Goal: Use online tool/utility: Utilize a website feature to perform a specific function

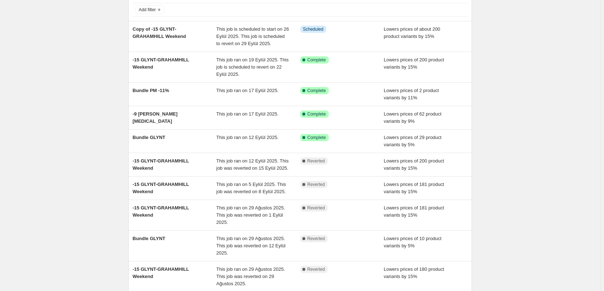
scroll to position [9, 0]
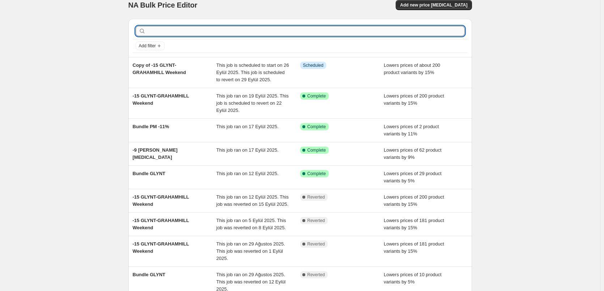
click at [191, 32] on input "text" at bounding box center [305, 31] width 317 height 10
type input "evo"
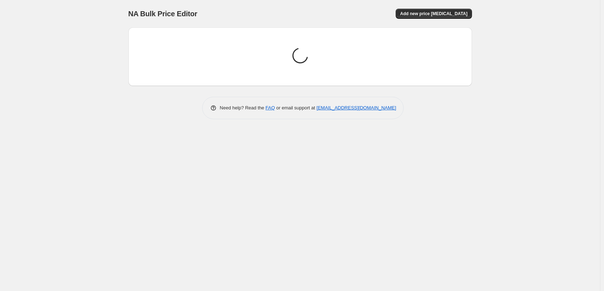
scroll to position [0, 0]
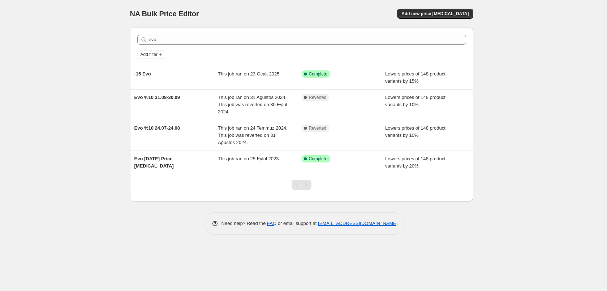
drag, startPoint x: 177, startPoint y: 85, endPoint x: 95, endPoint y: 108, distance: 85.4
drag, startPoint x: 95, startPoint y: 108, endPoint x: 96, endPoint y: 120, distance: 12.3
click at [96, 120] on div "NA Bulk Price Editor. This page is ready NA Bulk Price Editor Add new price [ME…" at bounding box center [302, 145] width 604 height 291
click at [457, 13] on span "Add new price [MEDICAL_DATA]" at bounding box center [435, 14] width 67 height 6
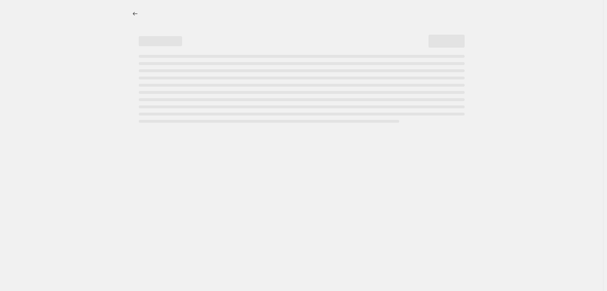
select select "percentage"
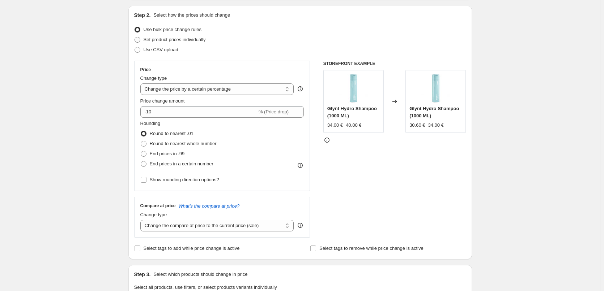
scroll to position [108, 0]
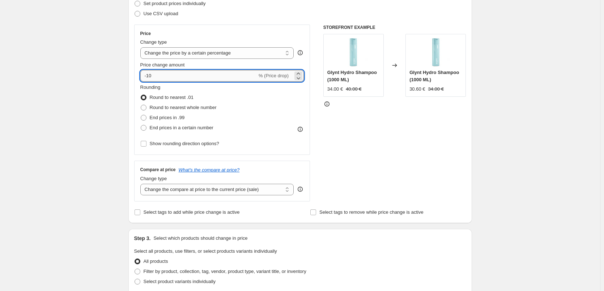
click at [184, 73] on input "-10" at bounding box center [198, 76] width 117 height 12
type input "-1"
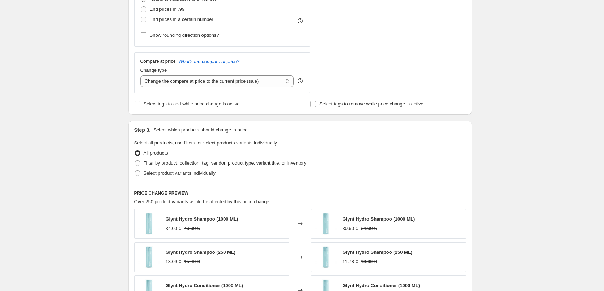
scroll to position [253, 0]
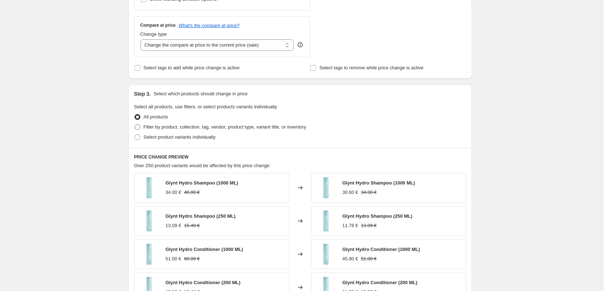
type input "-20"
click at [201, 129] on span "Filter by product, collection, tag, vendor, product type, variant title, or inv…" at bounding box center [225, 126] width 163 height 5
click at [135, 125] on input "Filter by product, collection, tag, vendor, product type, variant title, or inv…" at bounding box center [135, 124] width 0 height 0
radio input "true"
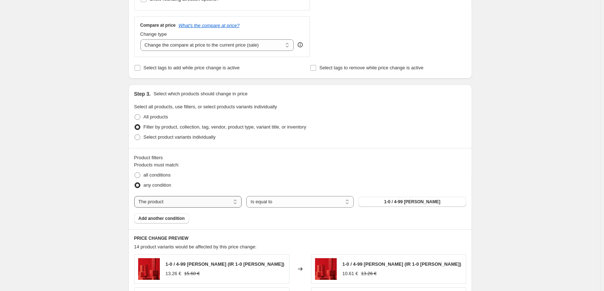
click at [227, 203] on select "The product The product's collection The product's tag The product's vendor The…" at bounding box center [187, 202] width 107 height 12
select select "tag"
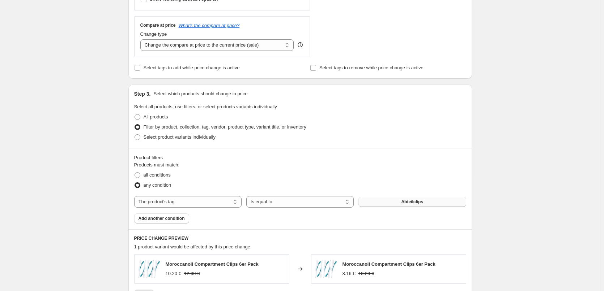
click at [400, 198] on button "Abteilclips" at bounding box center [411, 202] width 107 height 10
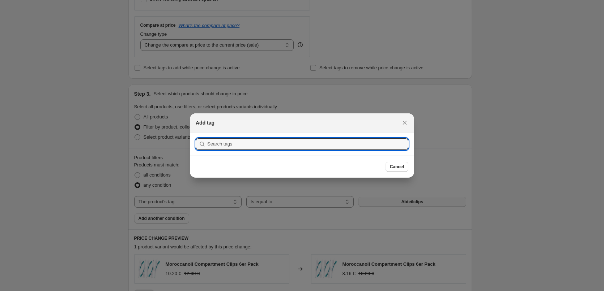
scroll to position [0, 0]
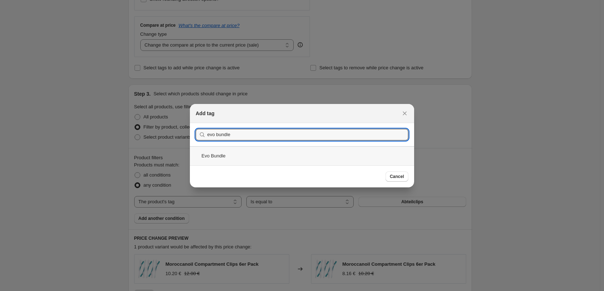
type input "evo bundle"
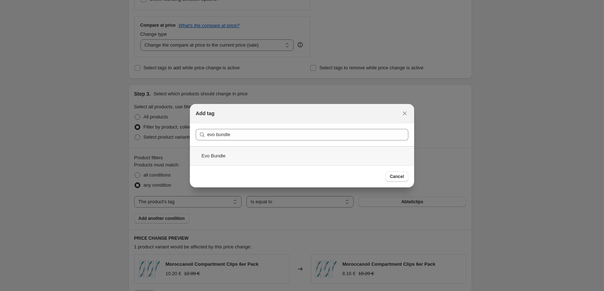
click at [321, 158] on div "Evo Bundle" at bounding box center [302, 155] width 224 height 19
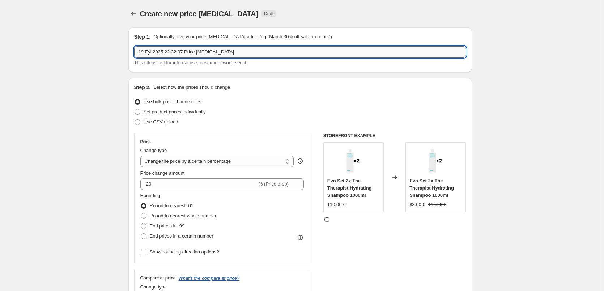
click at [231, 50] on input "19 Eyl 2025 22:32:07 Price [MEDICAL_DATA]" at bounding box center [300, 52] width 332 height 12
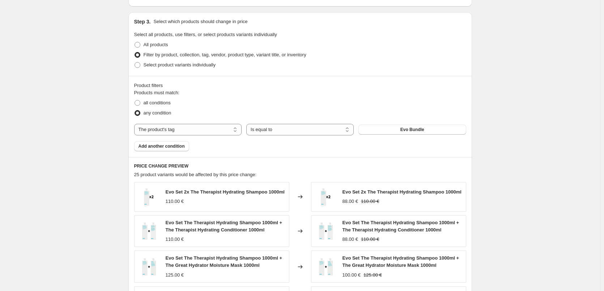
scroll to position [520, 0]
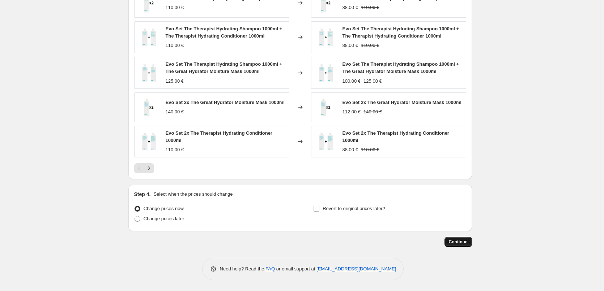
type input "Evo Bundle -%20"
click at [472, 244] on button "Continue" at bounding box center [457, 242] width 27 height 10
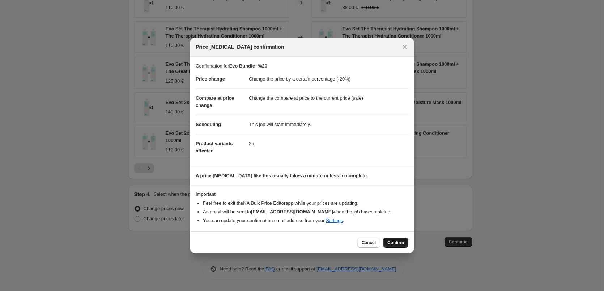
click at [401, 246] on button "Confirm" at bounding box center [395, 243] width 25 height 10
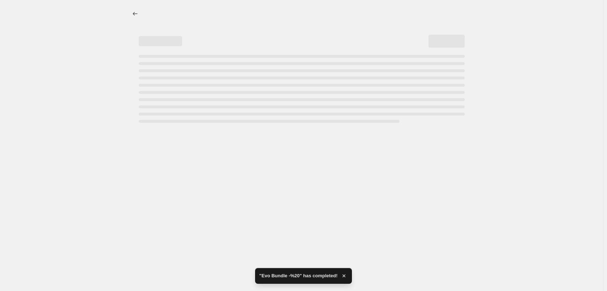
select select "percentage"
select select "tag"
